Goal: Find specific page/section: Find specific page/section

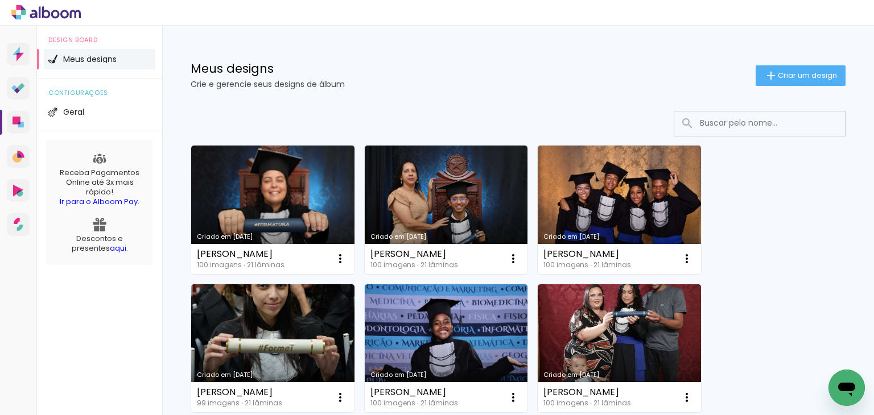
click at [701, 118] on input at bounding box center [775, 123] width 162 height 23
paste input "ANA BEATRIZ DE OLIVEIRA CALIXTO"
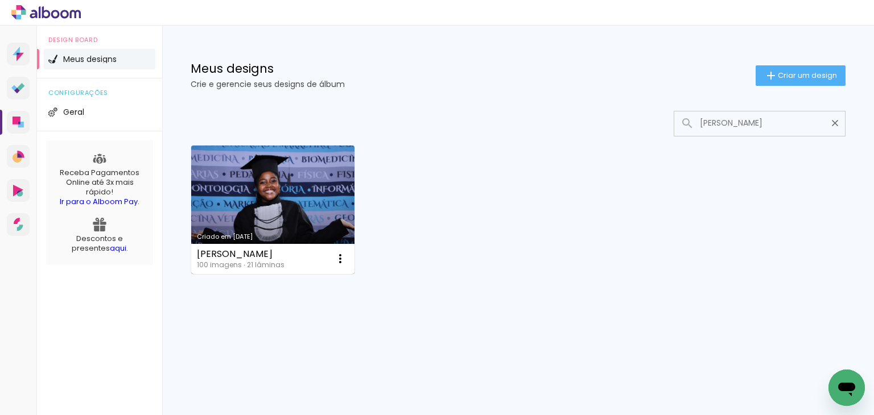
type input "ANA BEATRIZ DE OLIVEIRA CALIXTO"
type paper-input "ANA BEATRIZ DE OLIVEIRA CALIXTO"
click at [315, 226] on link "Criado em [DATE]" at bounding box center [272, 210] width 163 height 129
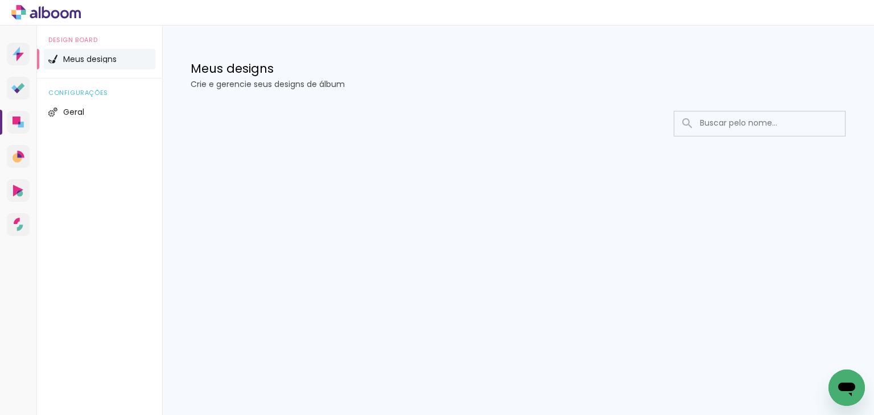
click at [739, 125] on input at bounding box center [775, 123] width 162 height 23
paste input "ANA BEATRIZ LIMA ALVES"
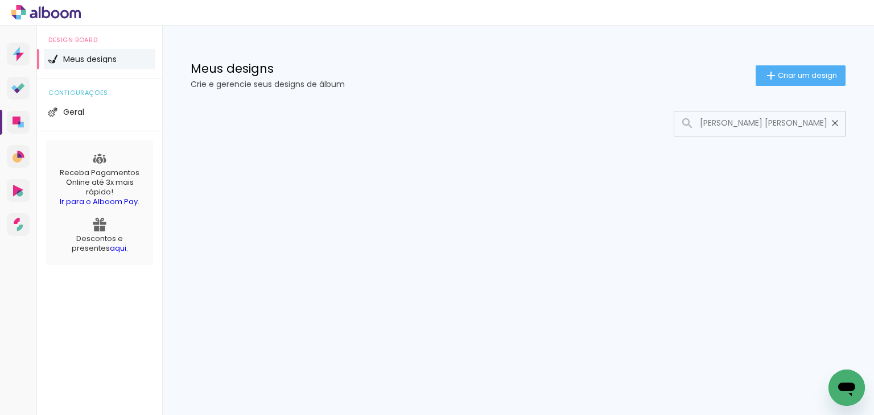
drag, startPoint x: 808, startPoint y: 121, endPoint x: 720, endPoint y: 126, distance: 87.8
click at [720, 126] on input "ANA BEATRIZ LIMA ALVES" at bounding box center [765, 123] width 142 height 23
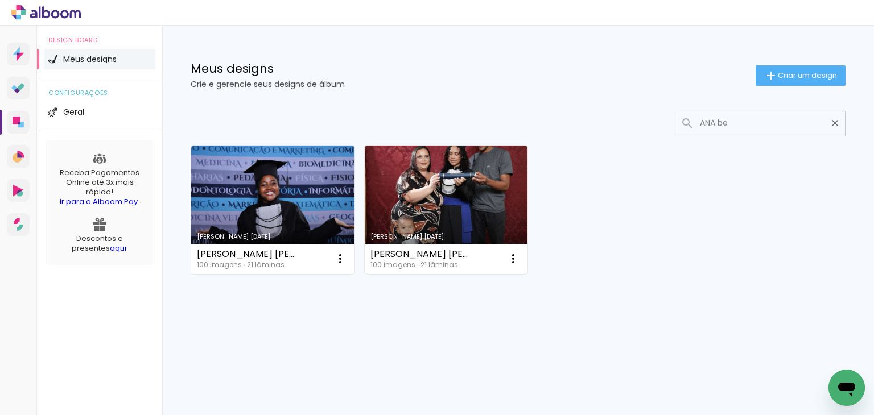
type input "ANA be"
type paper-input "ANA be"
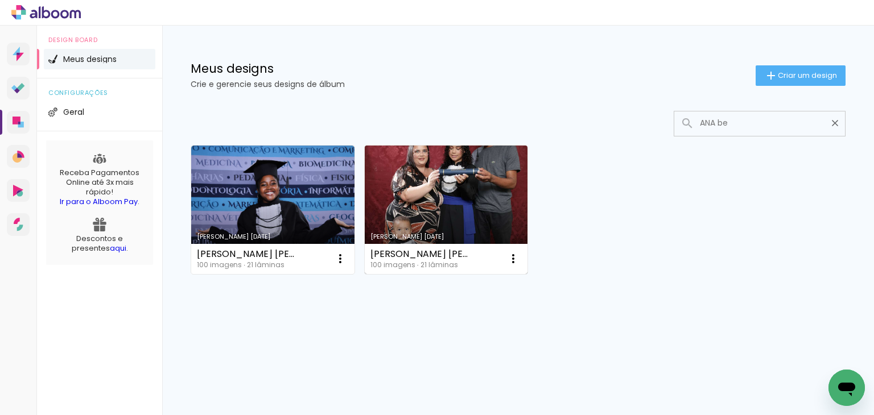
click at [471, 199] on link "Criado em [DATE]" at bounding box center [446, 210] width 163 height 129
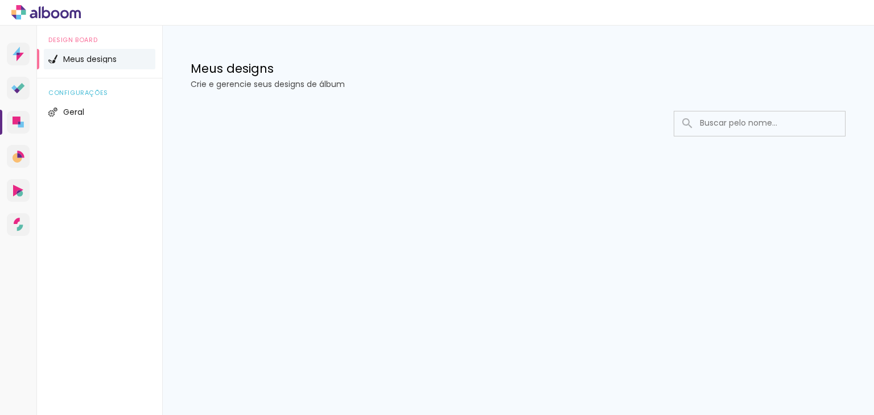
click at [785, 121] on input at bounding box center [775, 123] width 162 height 23
paste input "ANA CAROLINA FERRAZ DA SILVA"
drag, startPoint x: 823, startPoint y: 123, endPoint x: 765, endPoint y: 123, distance: 58.6
click at [760, 123] on input "ANA CAROLINA FERRAZ DA SILVA" at bounding box center [765, 123] width 142 height 23
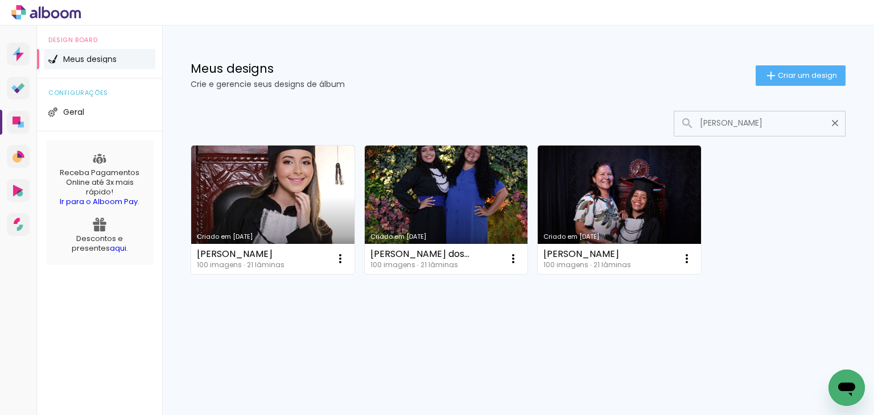
drag, startPoint x: 777, startPoint y: 130, endPoint x: 685, endPoint y: 130, distance: 92.2
click at [685, 130] on div "[PERSON_NAME]" at bounding box center [759, 123] width 171 height 23
type input "[PERSON_NAME]"
type paper-input "[PERSON_NAME]"
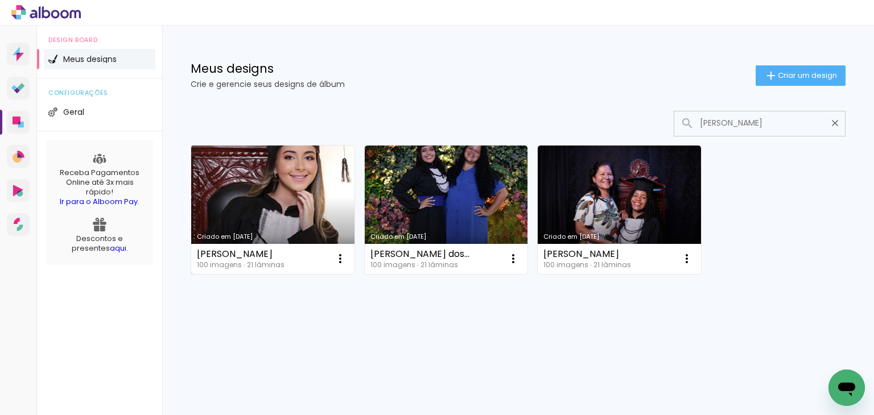
click at [312, 194] on link "Criado em [DATE]" at bounding box center [272, 210] width 163 height 129
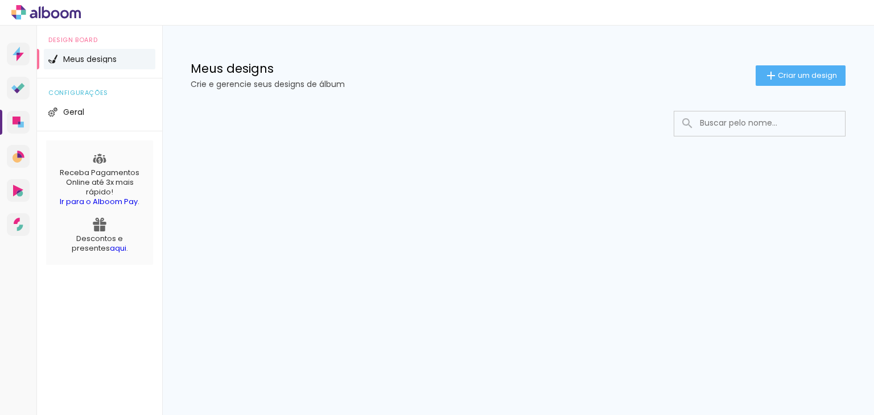
click at [772, 128] on input at bounding box center [775, 123] width 162 height 23
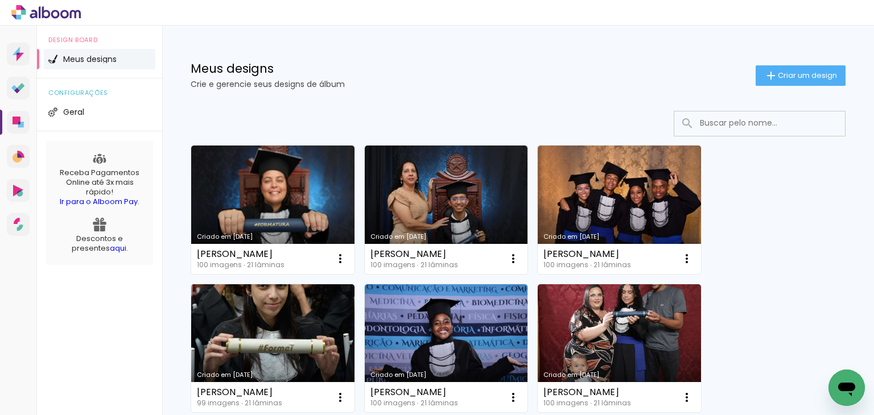
paste input "[PERSON_NAME]"
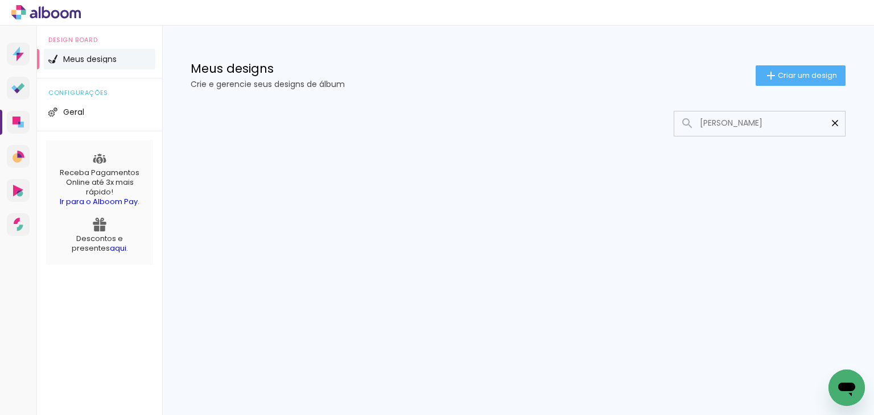
drag, startPoint x: 753, startPoint y: 124, endPoint x: 829, endPoint y: 124, distance: 75.1
click at [829, 124] on div "[PERSON_NAME]" at bounding box center [759, 123] width 171 height 23
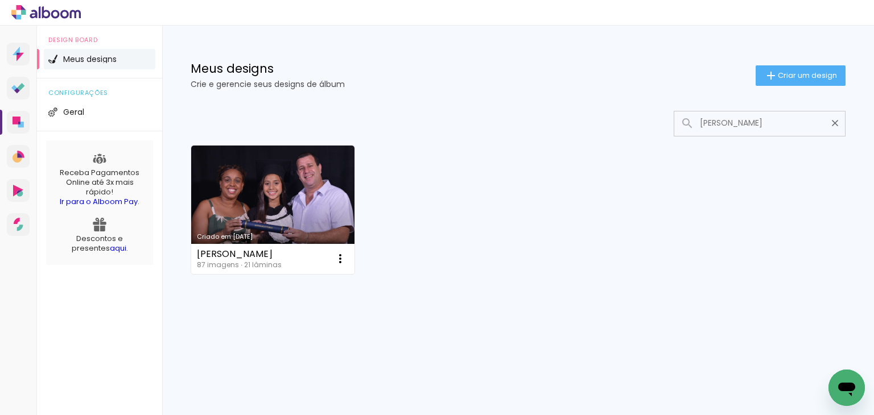
type input "[PERSON_NAME]"
type paper-input "[PERSON_NAME]"
